Goal: Navigation & Orientation: Find specific page/section

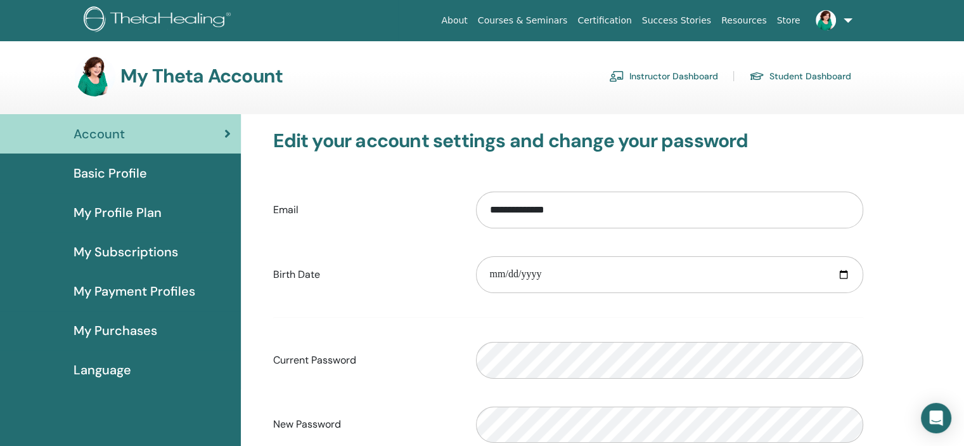
click at [695, 75] on link "Instructor Dashboard" at bounding box center [663, 76] width 109 height 20
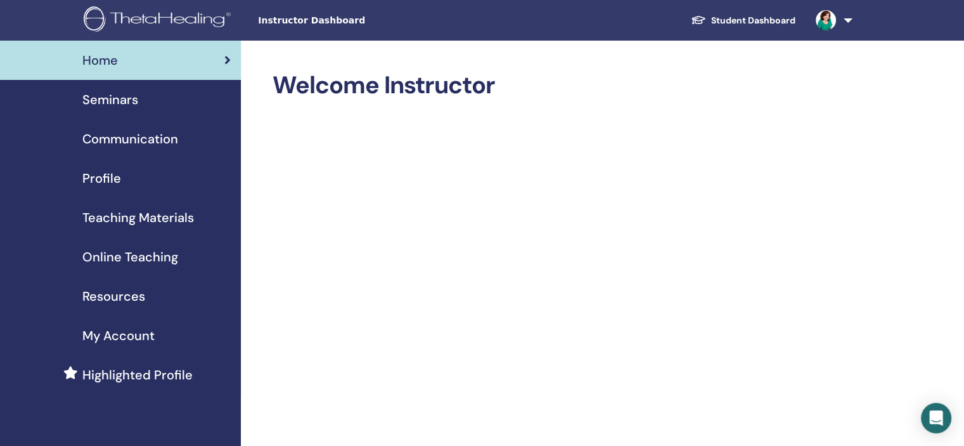
click at [177, 16] on img at bounding box center [160, 20] width 152 height 29
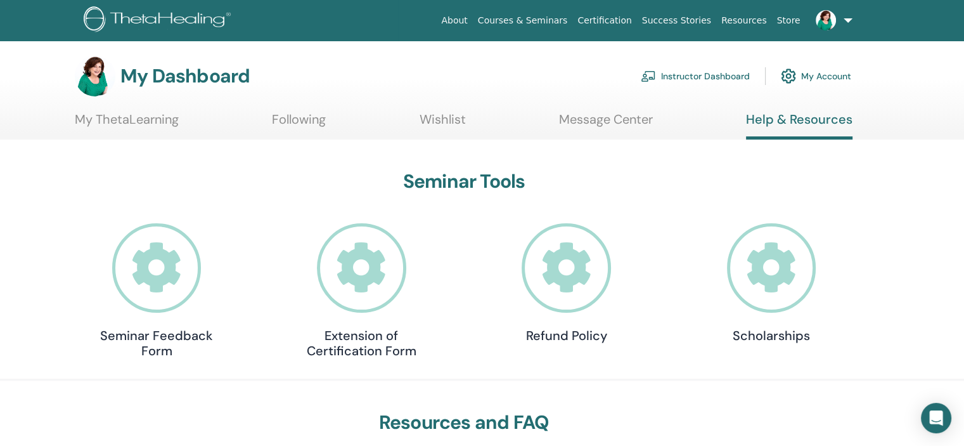
click at [195, 11] on img at bounding box center [160, 20] width 152 height 29
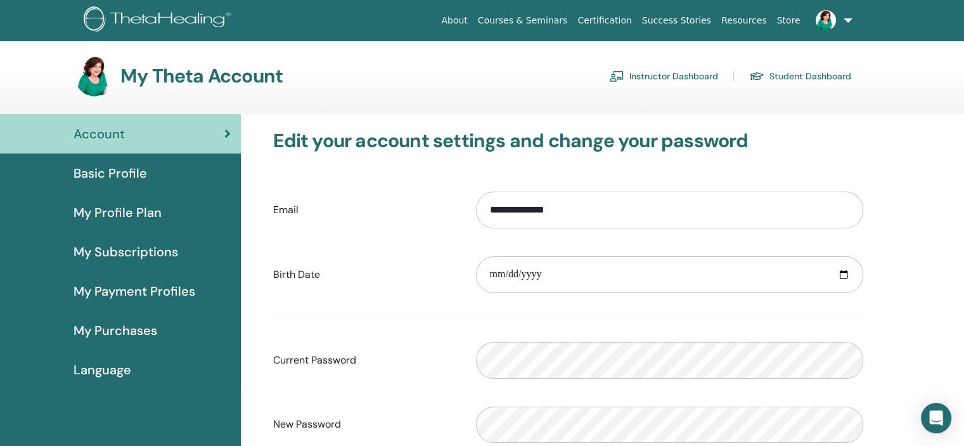
click at [662, 77] on link "Instructor Dashboard" at bounding box center [663, 76] width 109 height 20
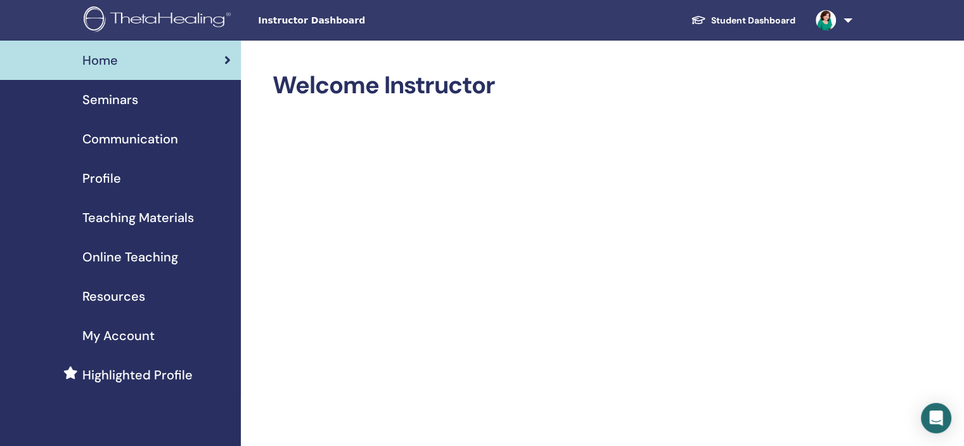
click at [142, 259] on span "Online Teaching" at bounding box center [130, 256] width 96 height 19
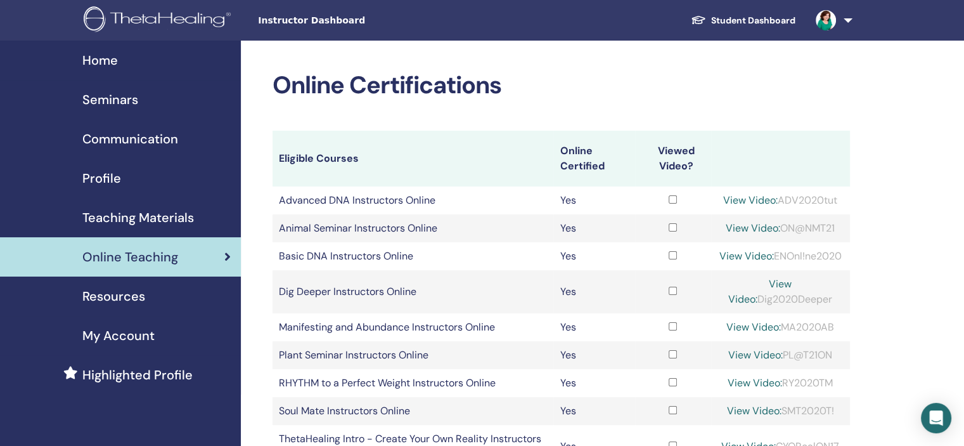
click at [142, 215] on span "Teaching Materials" at bounding box center [138, 217] width 112 height 19
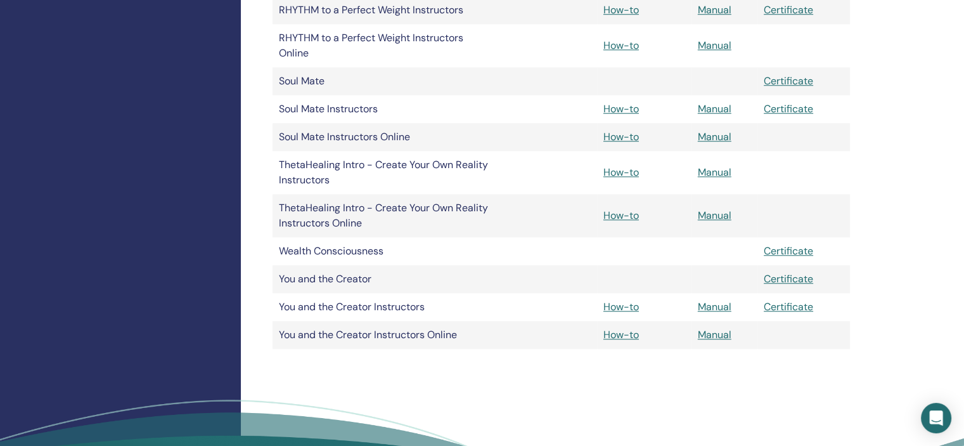
scroll to position [1037, 0]
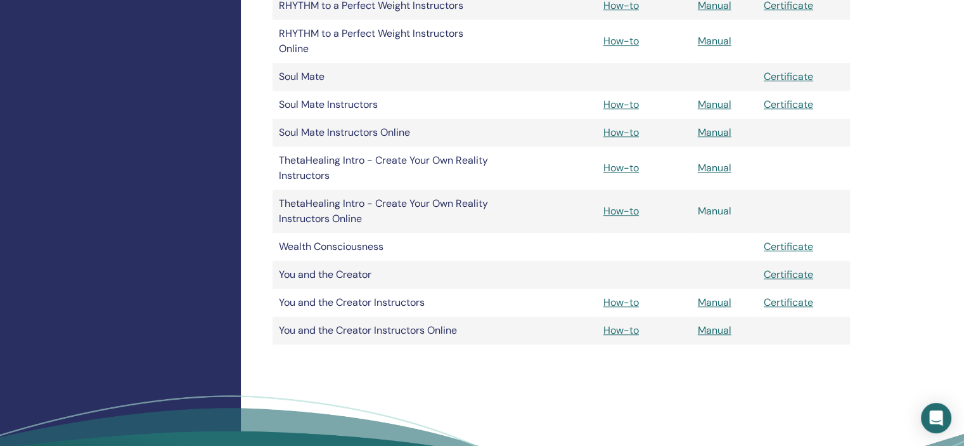
click at [718, 211] on link "Manual" at bounding box center [715, 210] width 34 height 13
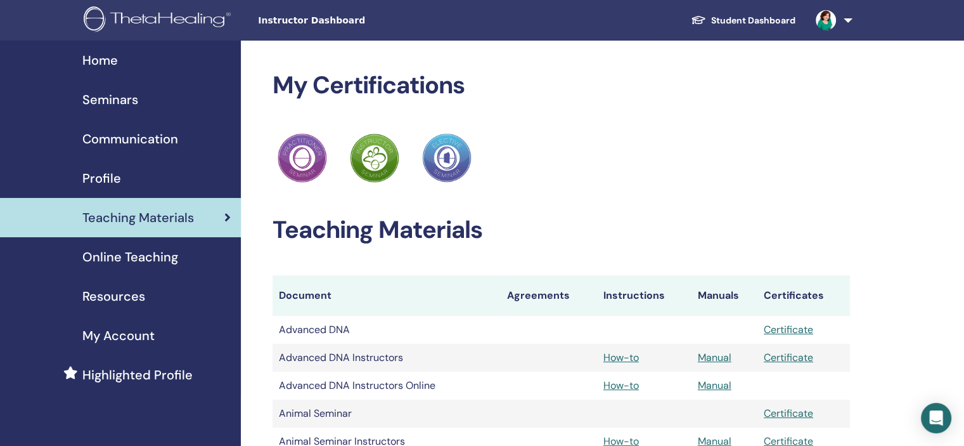
click at [126, 141] on span "Communication" at bounding box center [130, 138] width 96 height 19
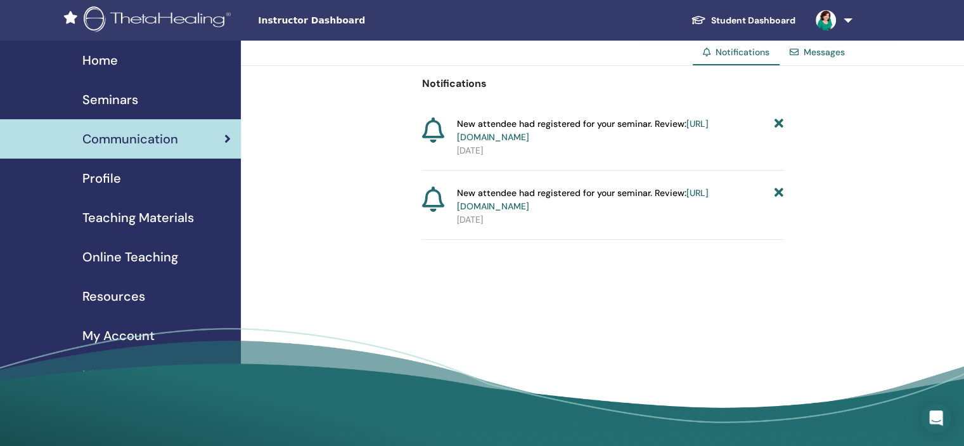
click at [134, 299] on span "Resources" at bounding box center [113, 296] width 63 height 19
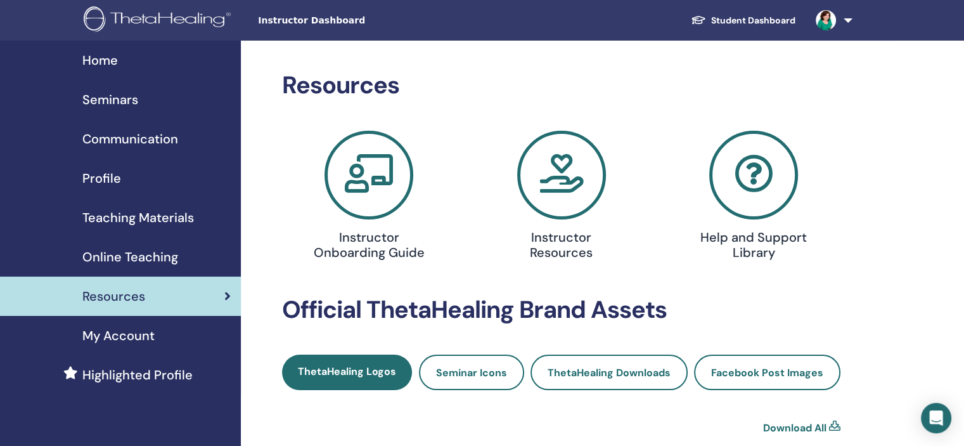
click at [366, 195] on icon at bounding box center [369, 175] width 89 height 89
click at [560, 190] on icon at bounding box center [561, 175] width 89 height 89
